Goal: Download file/media

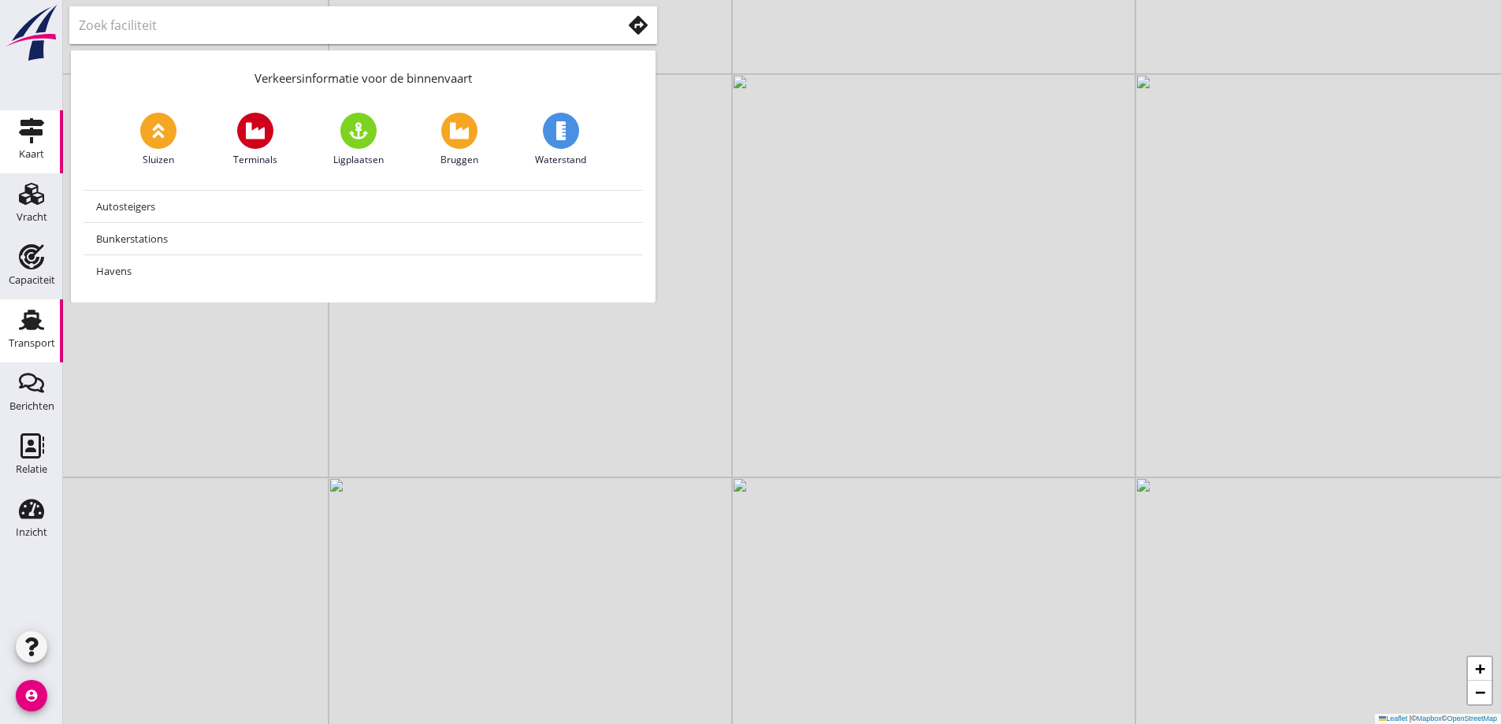
click at [30, 335] on div "Transport" at bounding box center [32, 343] width 46 height 22
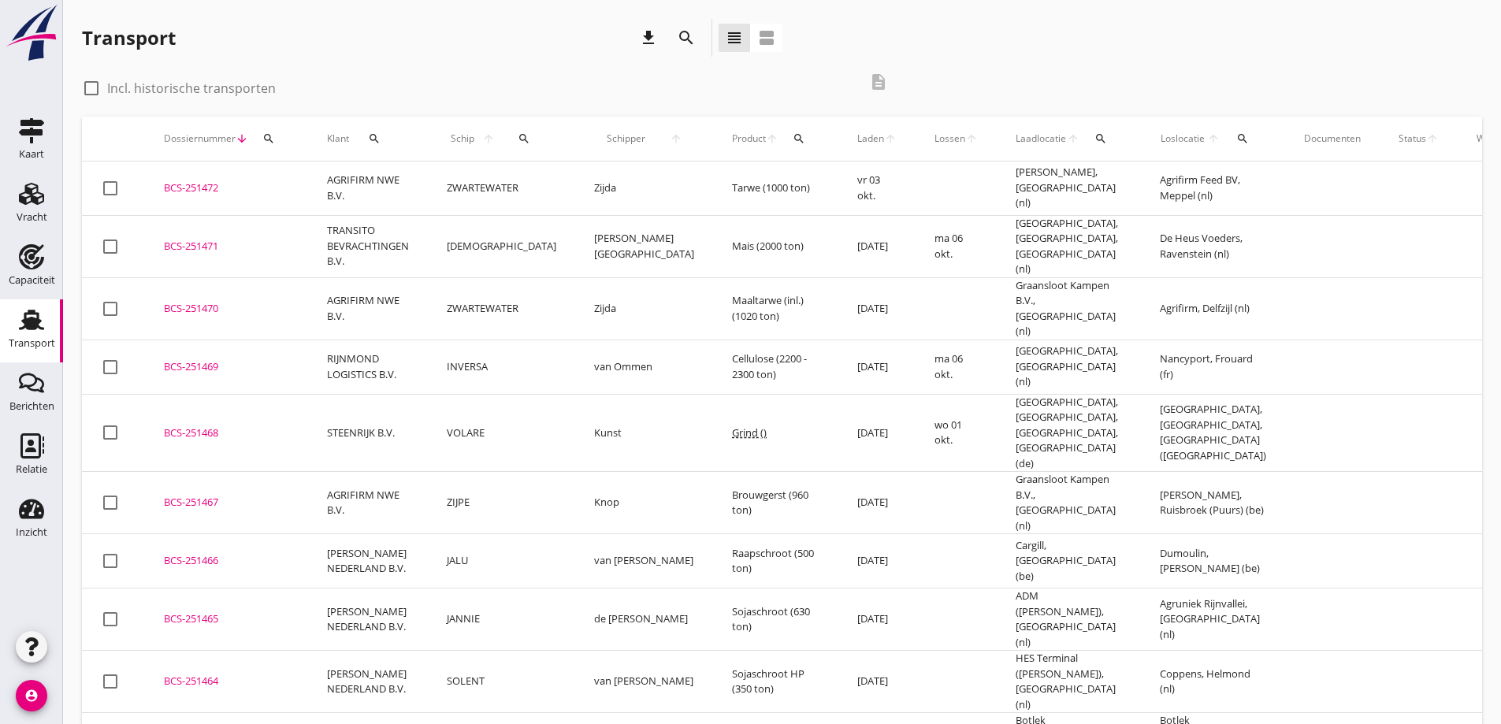
click at [239, 301] on div "BCS-251470" at bounding box center [226, 309] width 125 height 16
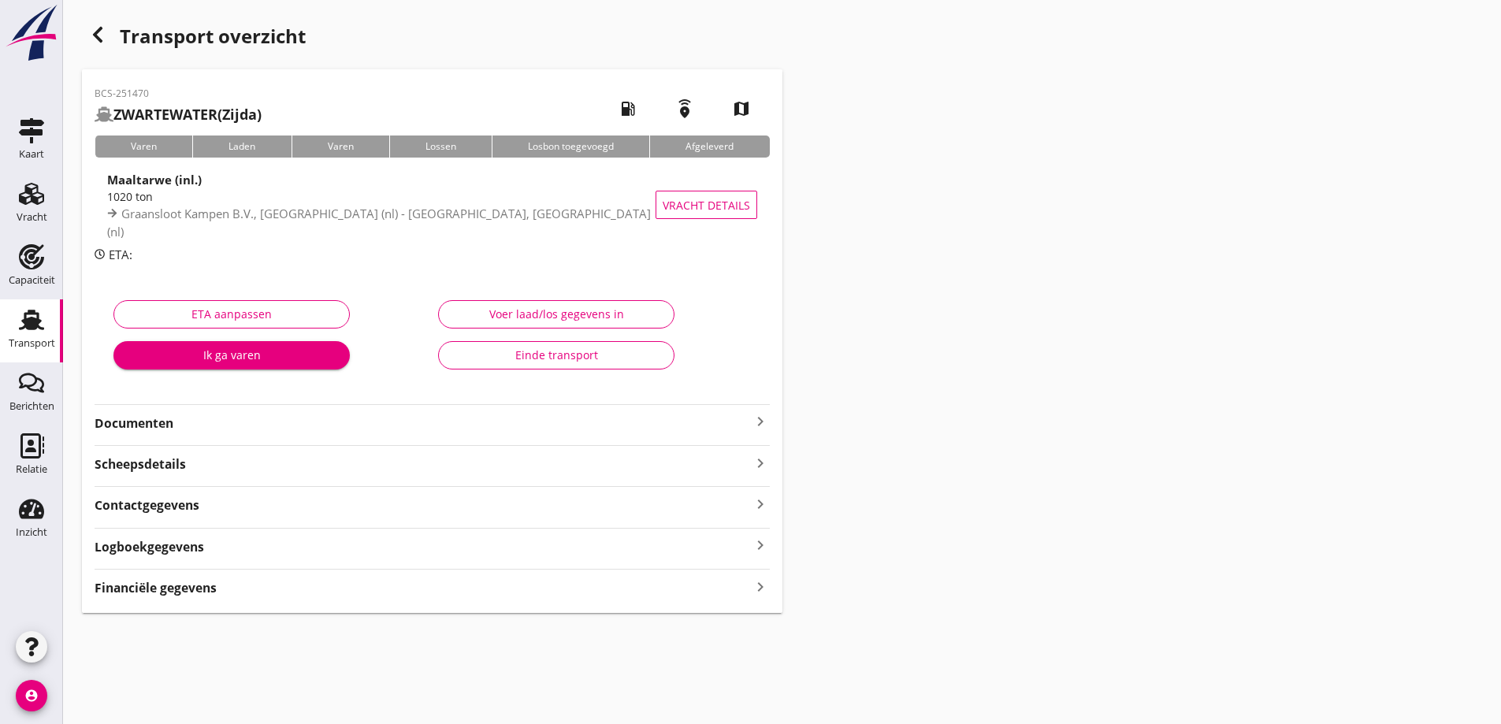
click at [407, 418] on strong "Documenten" at bounding box center [423, 423] width 656 height 18
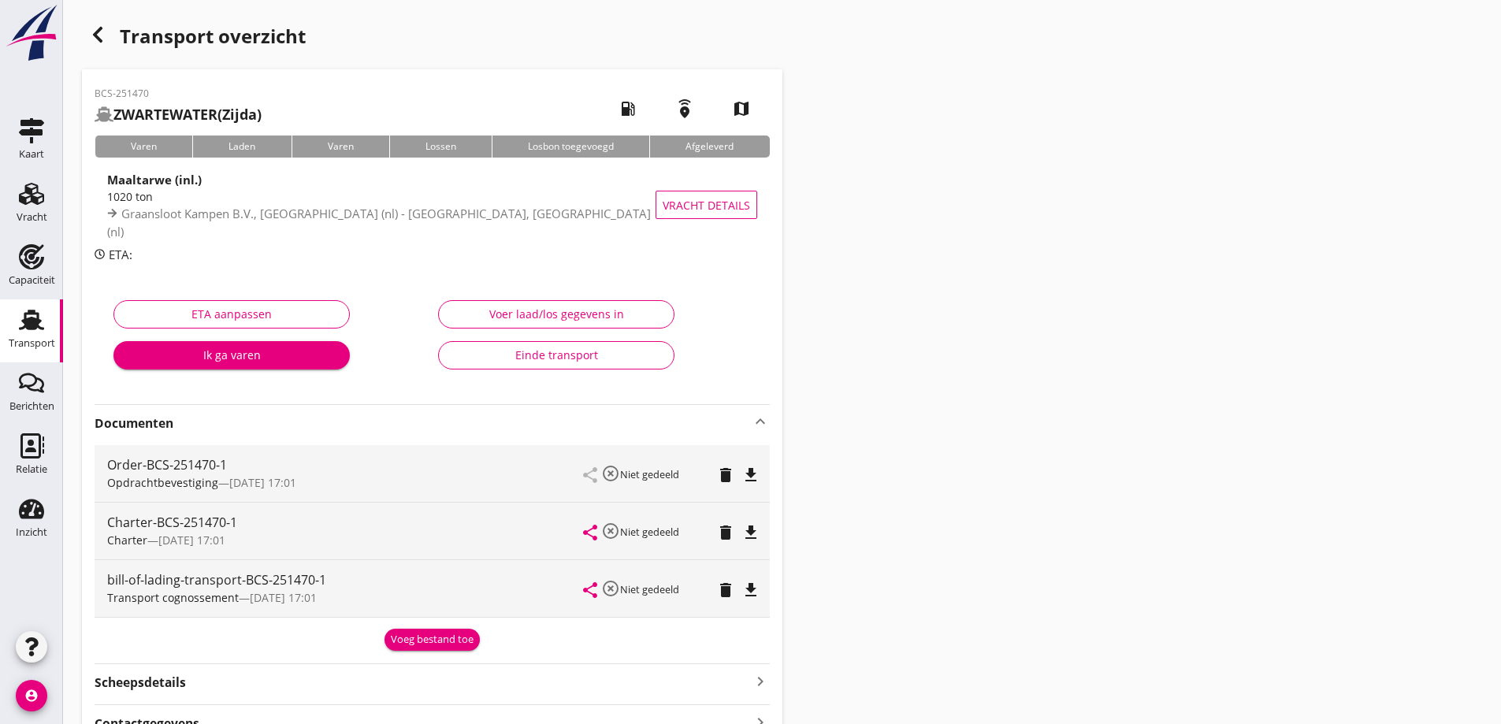
click at [745, 480] on icon "file_download" at bounding box center [750, 475] width 19 height 19
click at [750, 599] on button "file_download" at bounding box center [751, 590] width 22 height 22
click at [53, 341] on div "Transport" at bounding box center [32, 343] width 46 height 10
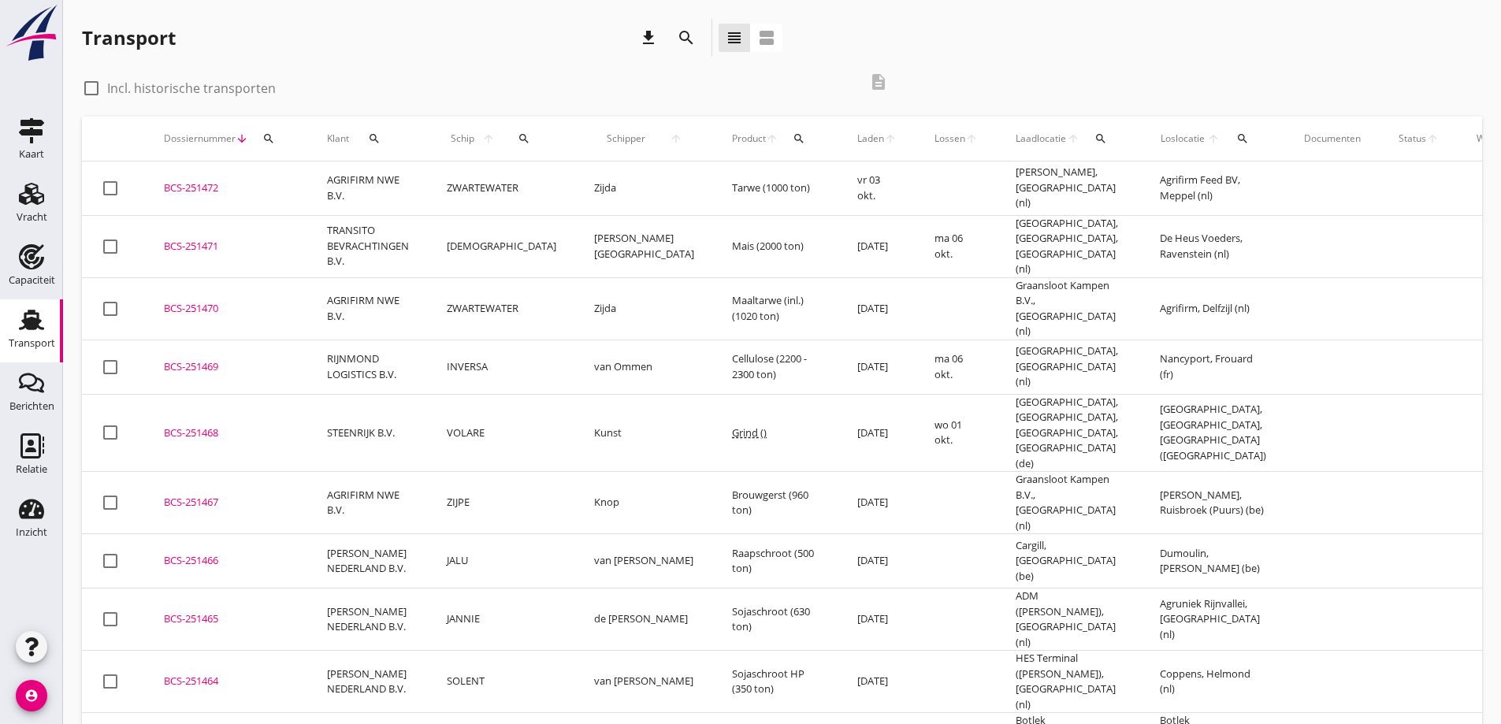
click at [406, 185] on td "AGRIFIRM NWE B.V." at bounding box center [368, 188] width 120 height 54
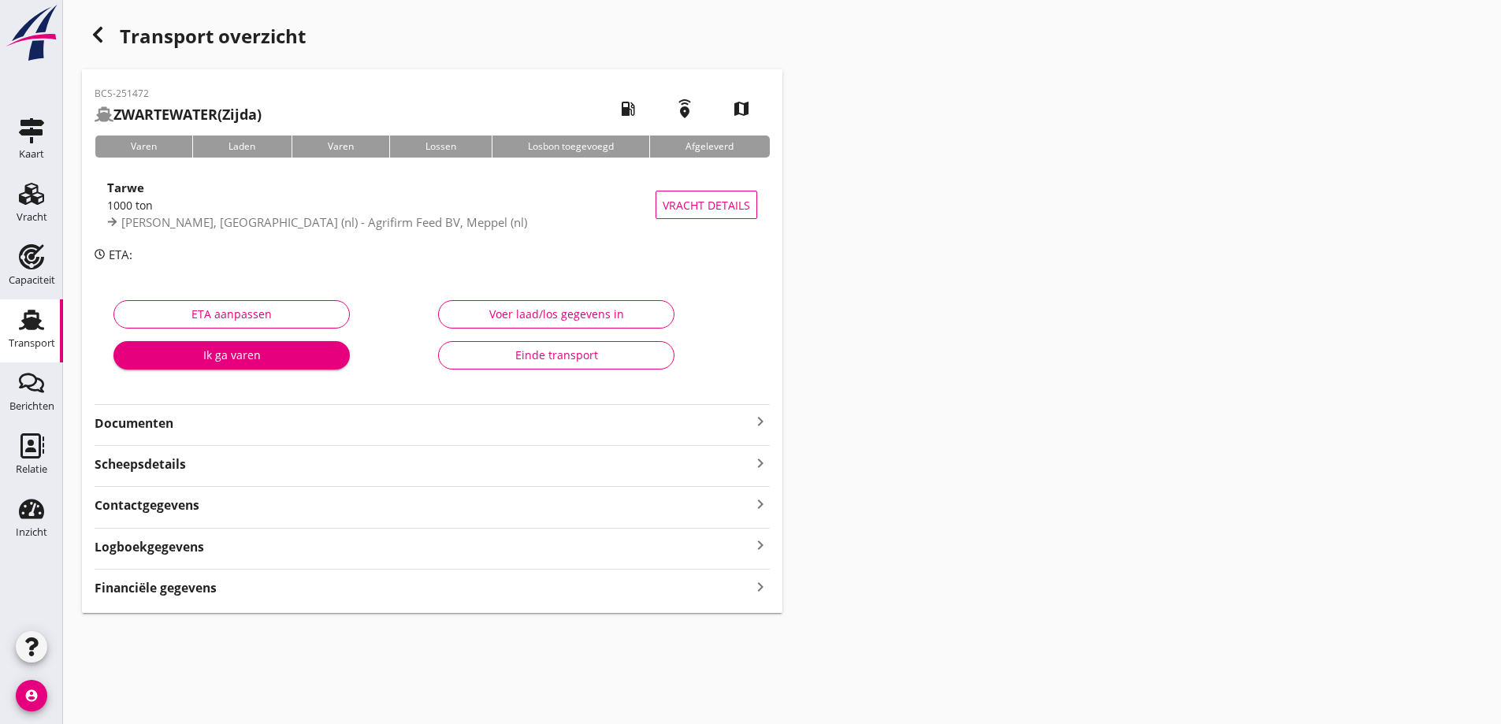
click at [247, 425] on strong "Documenten" at bounding box center [423, 423] width 656 height 18
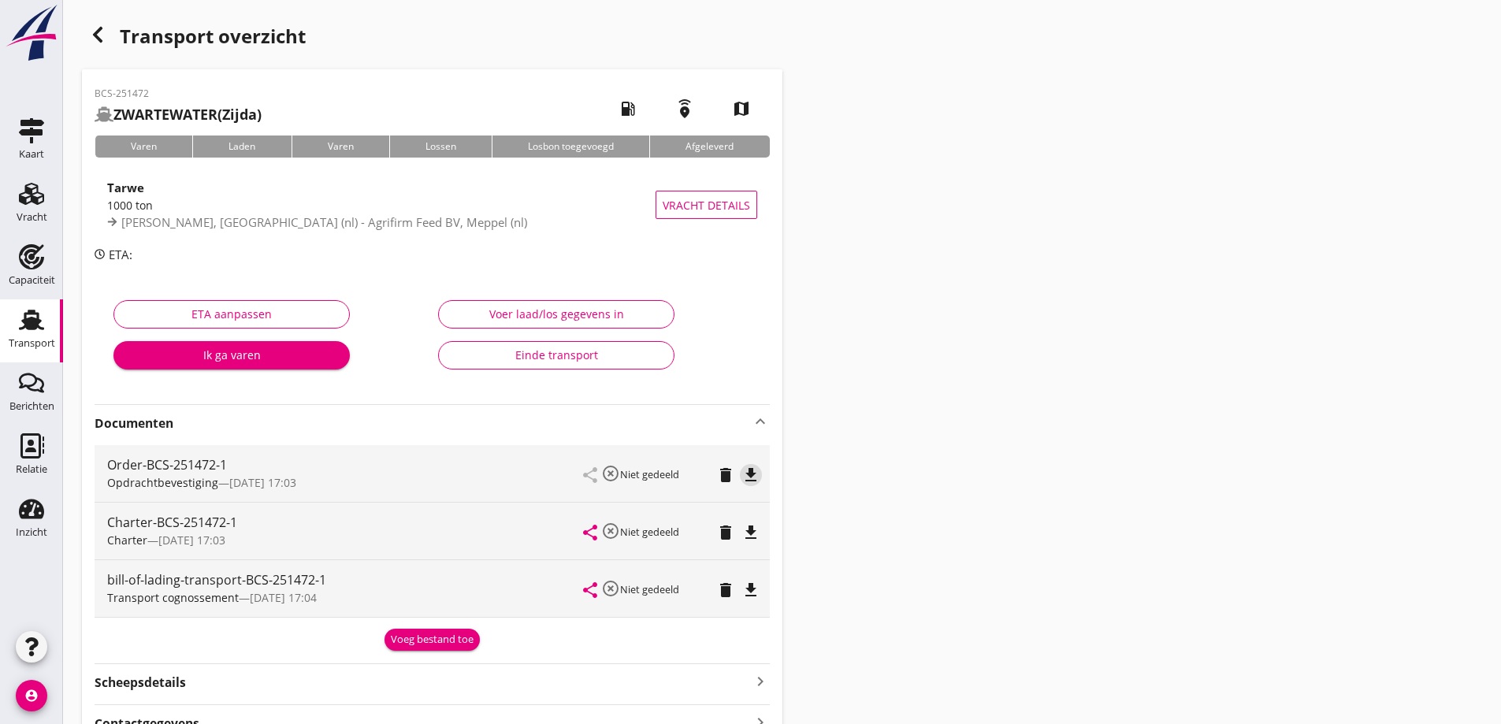
click at [746, 475] on icon "file_download" at bounding box center [750, 475] width 19 height 19
click at [745, 583] on icon "file_download" at bounding box center [750, 590] width 19 height 19
click at [26, 331] on icon "Transport" at bounding box center [31, 319] width 25 height 25
